Goal: Find specific page/section: Find specific page/section

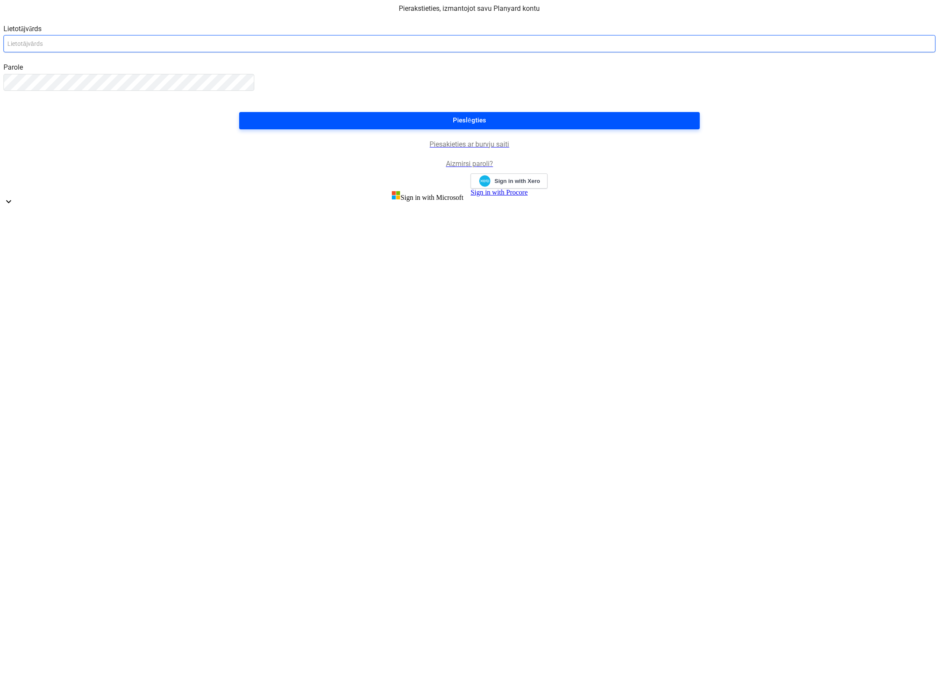
type input "[EMAIL_ADDRESS][DOMAIN_NAME]"
click at [475, 126] on div "Pieslēgties" at bounding box center [469, 120] width 33 height 11
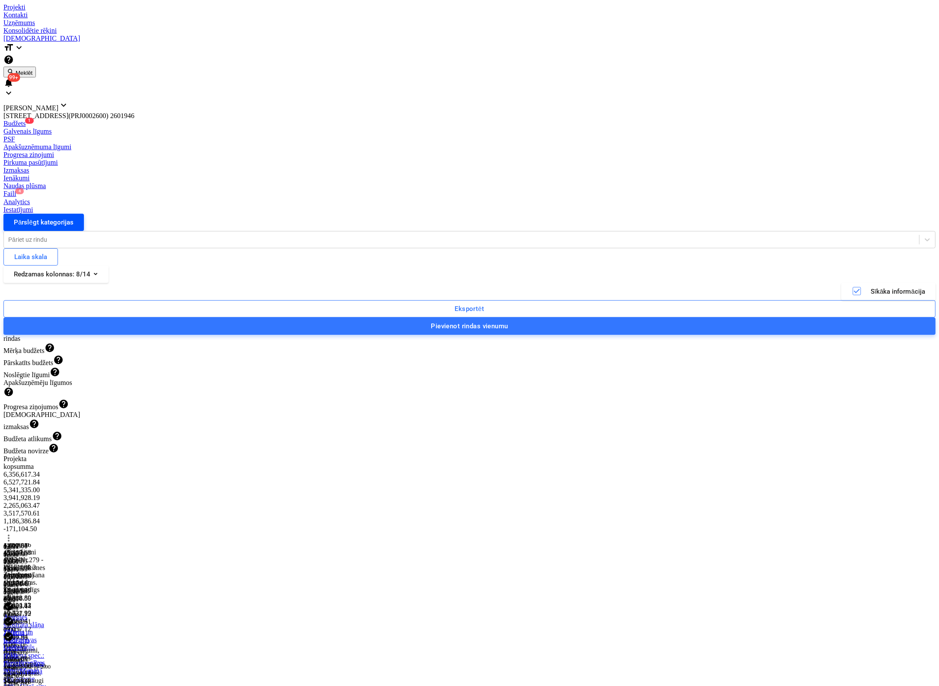
scroll to position [994, 0]
click at [42, 217] on div "Pārslēgt kategorijas" at bounding box center [44, 222] width 60 height 11
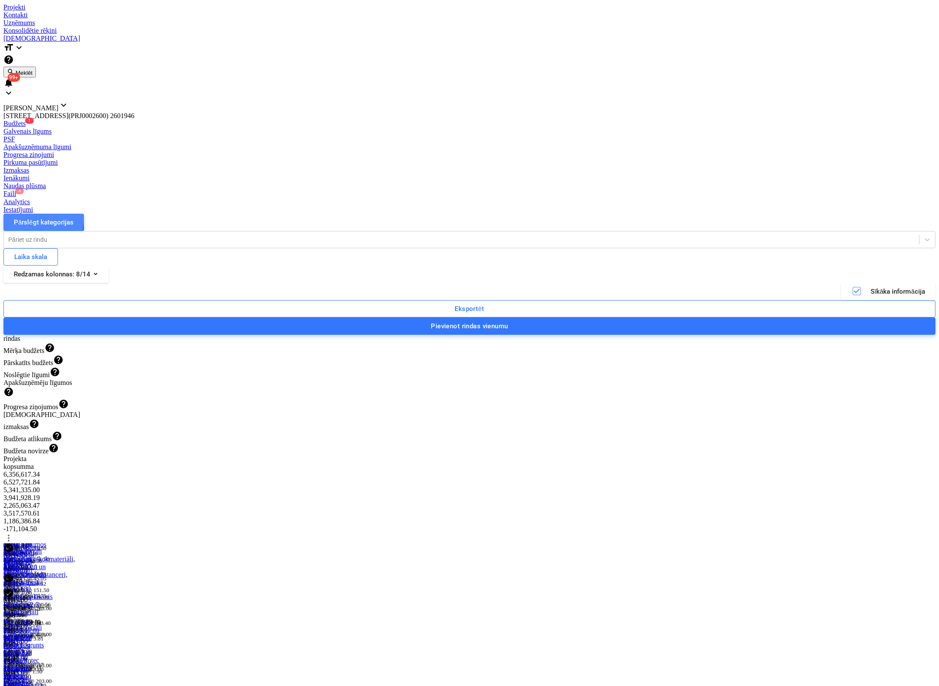
click at [41, 217] on div "Pārslēgt kategorijas" at bounding box center [44, 222] width 60 height 11
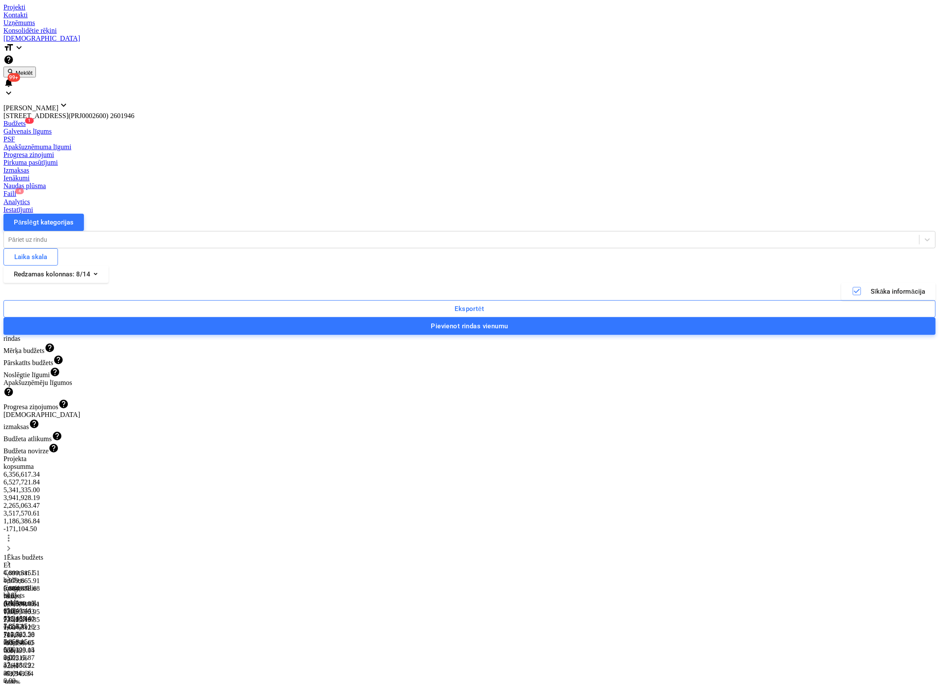
click at [33, 569] on div "Common 1 budžets (maģistrālie tīkli)" at bounding box center [24, 584] width 43 height 31
click at [14, 573] on span "keyboard_arrow_right" at bounding box center [8, 578] width 10 height 10
click at [14, 649] on span "keyboard_arrow_right" at bounding box center [8, 654] width 10 height 10
click at [14, 664] on span "keyboard_arrow_right" at bounding box center [8, 669] width 10 height 10
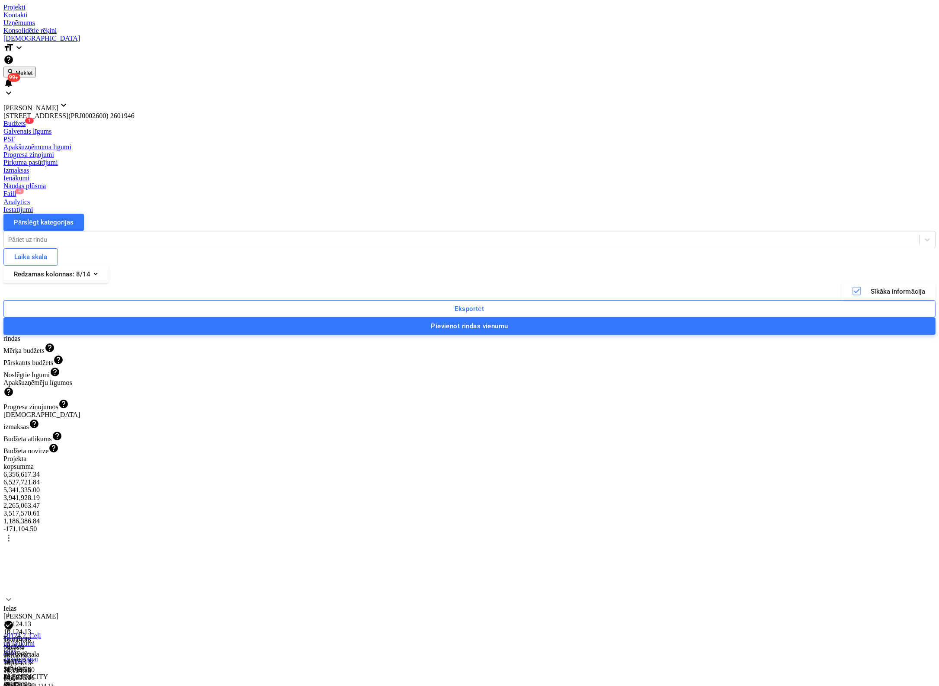
scroll to position [313, 0]
